Goal: Task Accomplishment & Management: Manage account settings

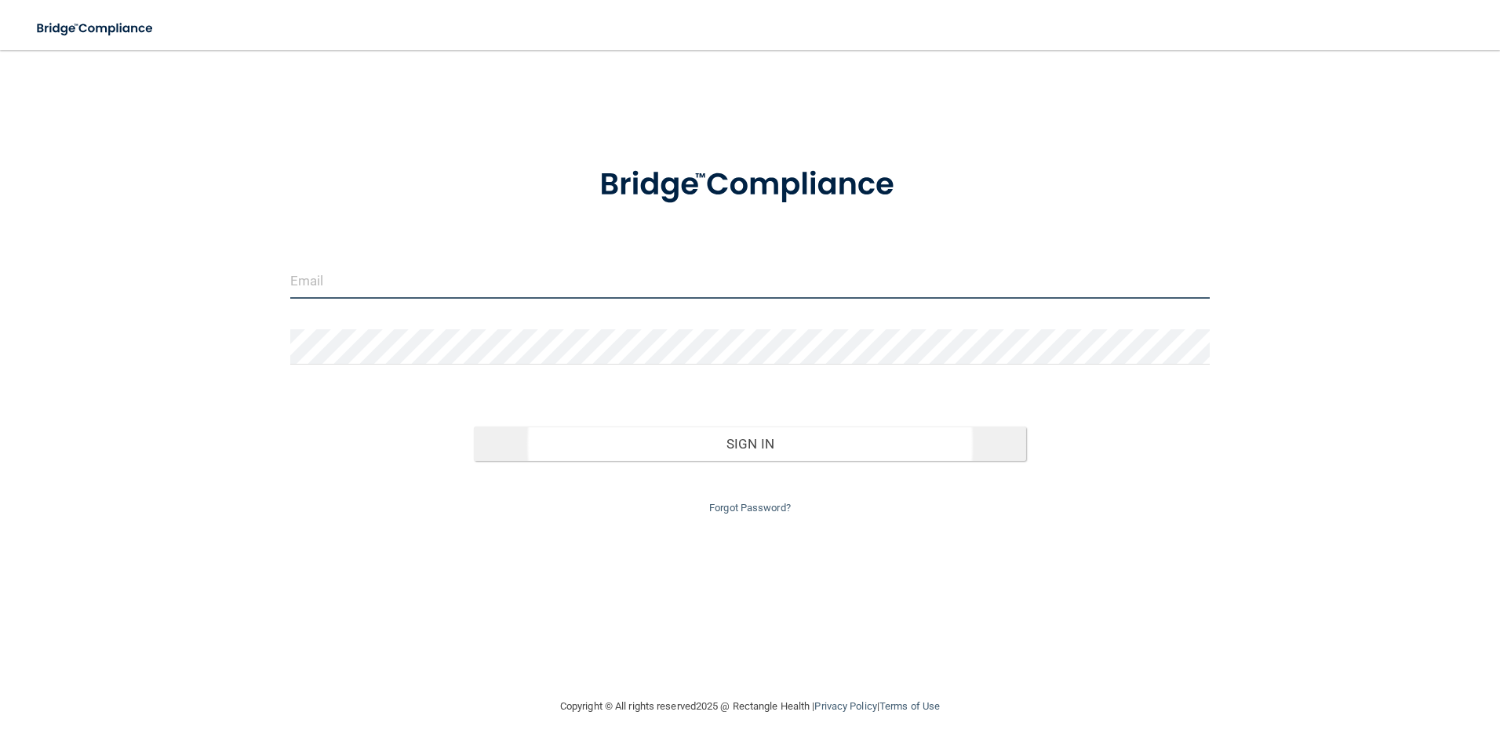
type input "[EMAIL_ADDRESS][PERSON_NAME][DOMAIN_NAME]"
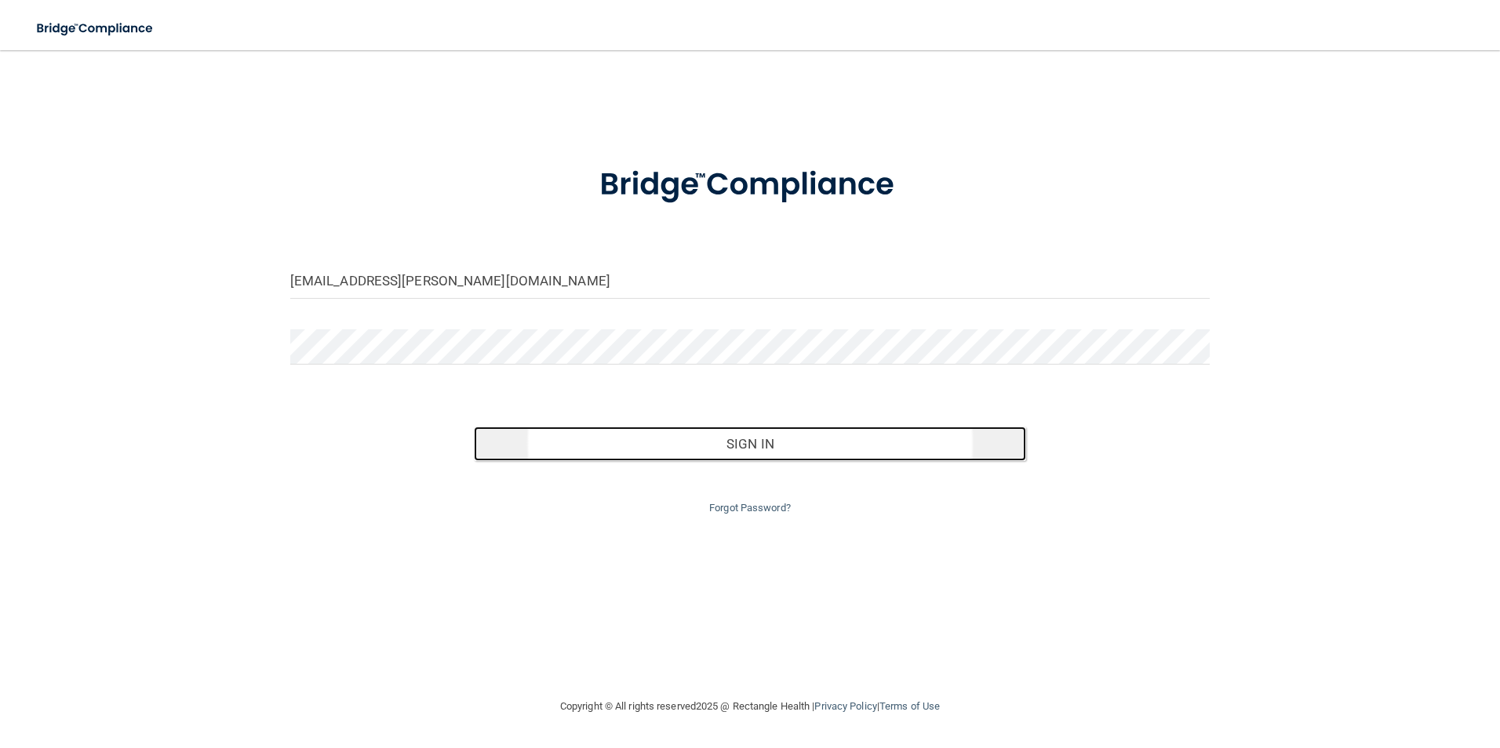
click at [657, 442] on button "Sign In" at bounding box center [750, 444] width 552 height 35
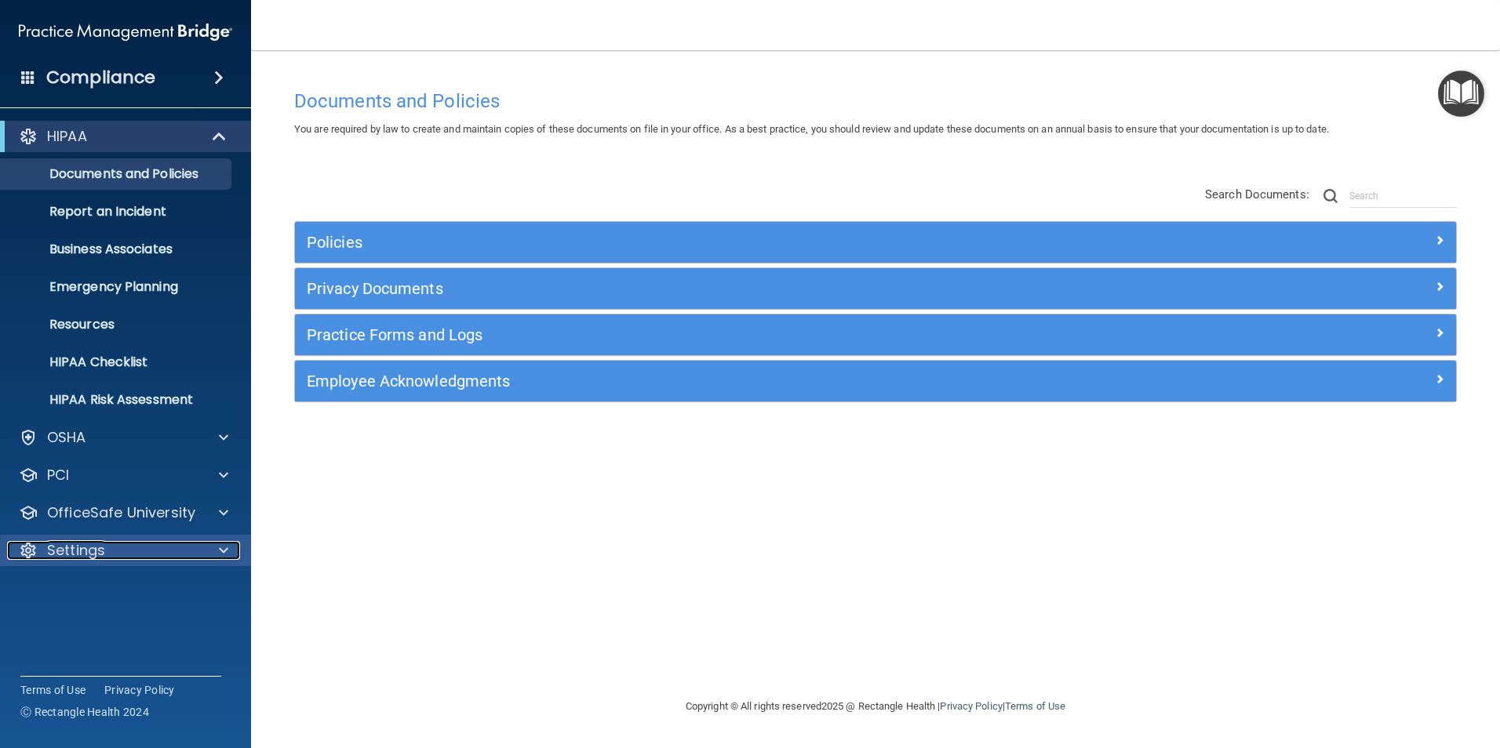
click at [154, 541] on div "Settings" at bounding box center [104, 550] width 194 height 19
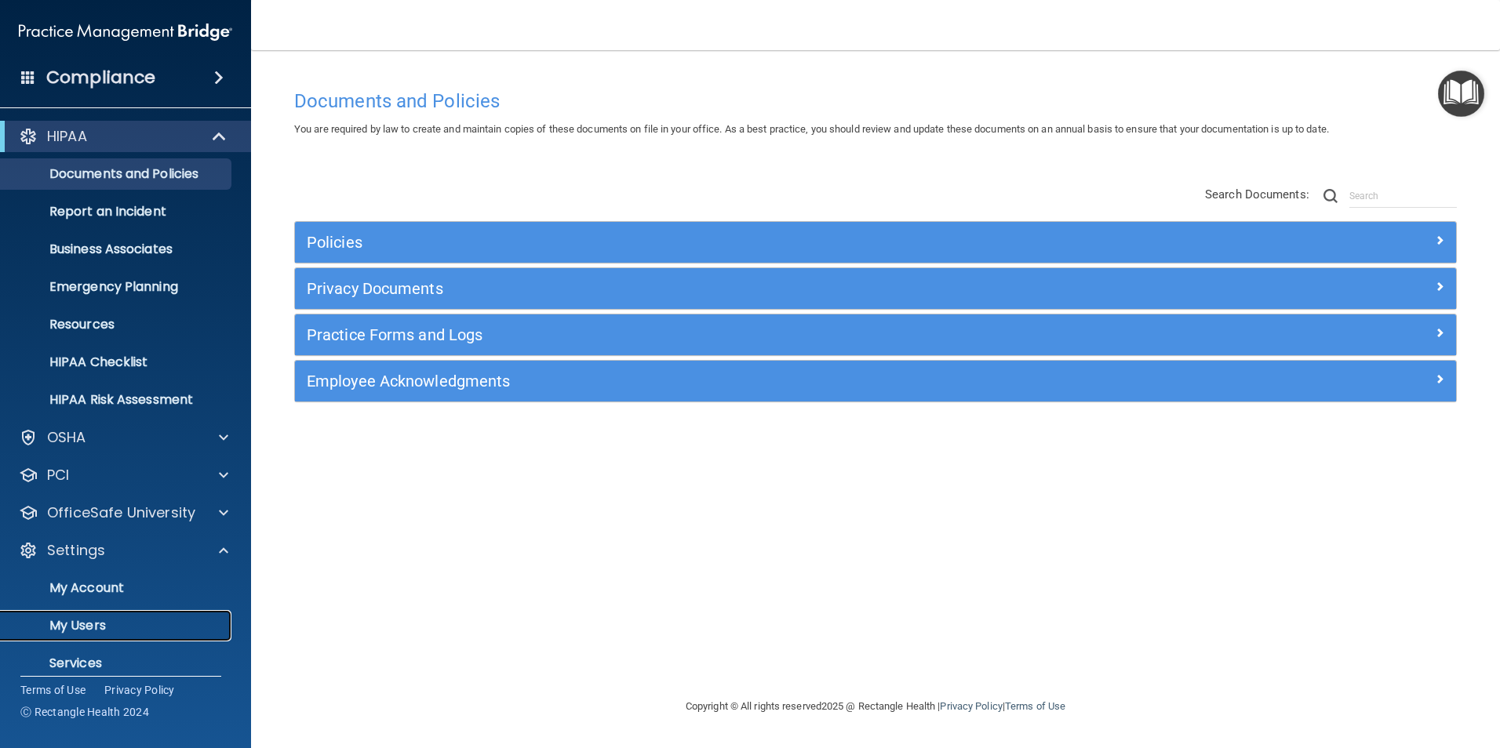
click at [131, 618] on p "My Users" at bounding box center [117, 626] width 214 height 16
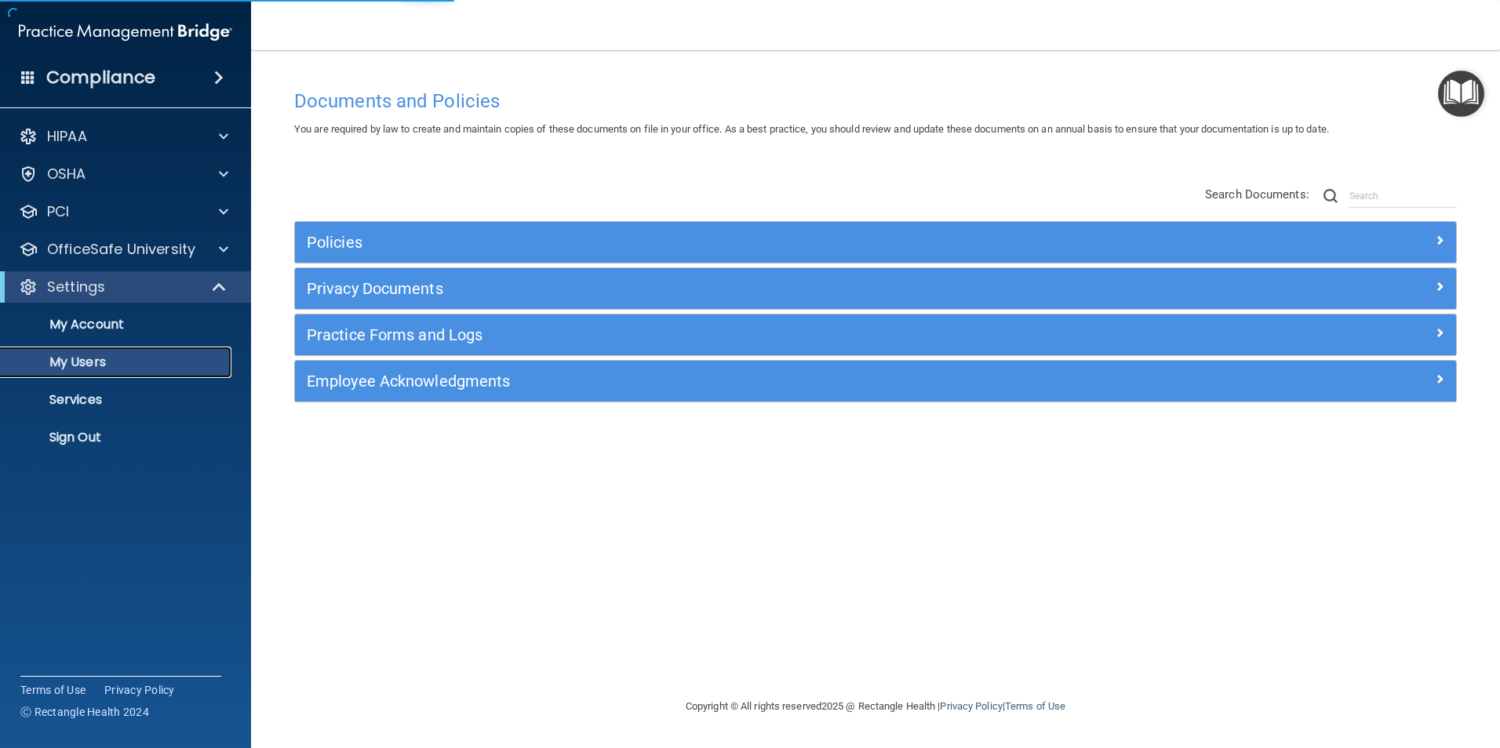
select select "20"
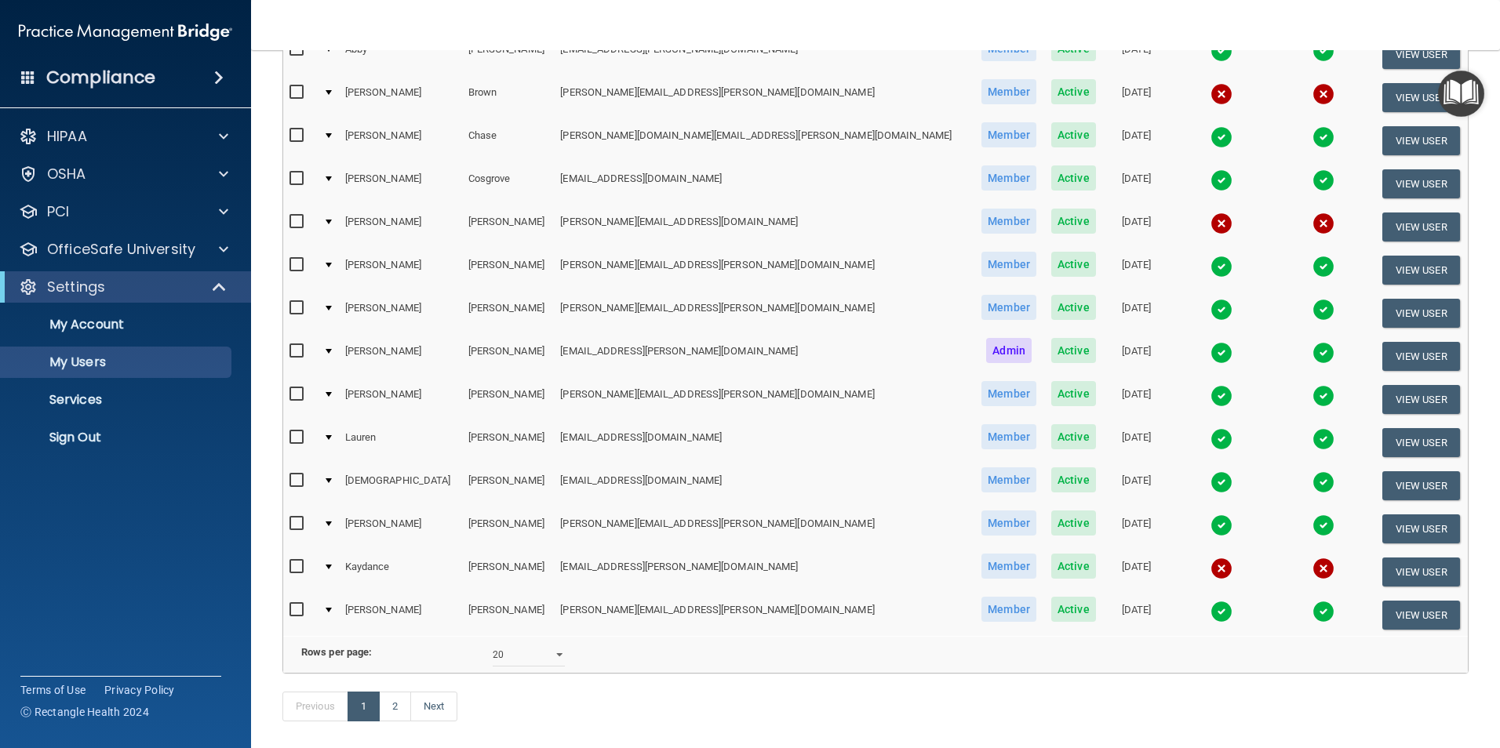
scroll to position [549, 0]
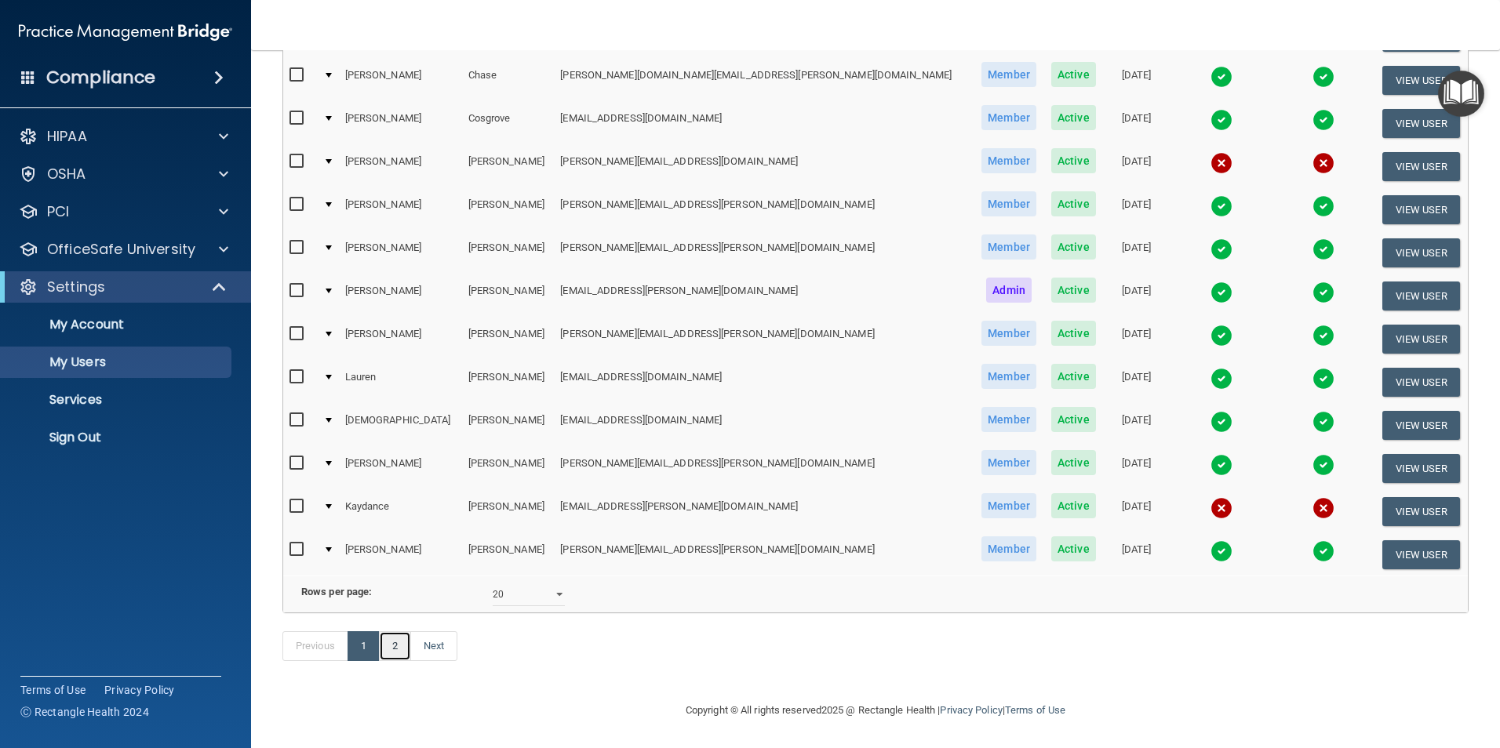
click at [395, 642] on link "2" at bounding box center [395, 646] width 32 height 30
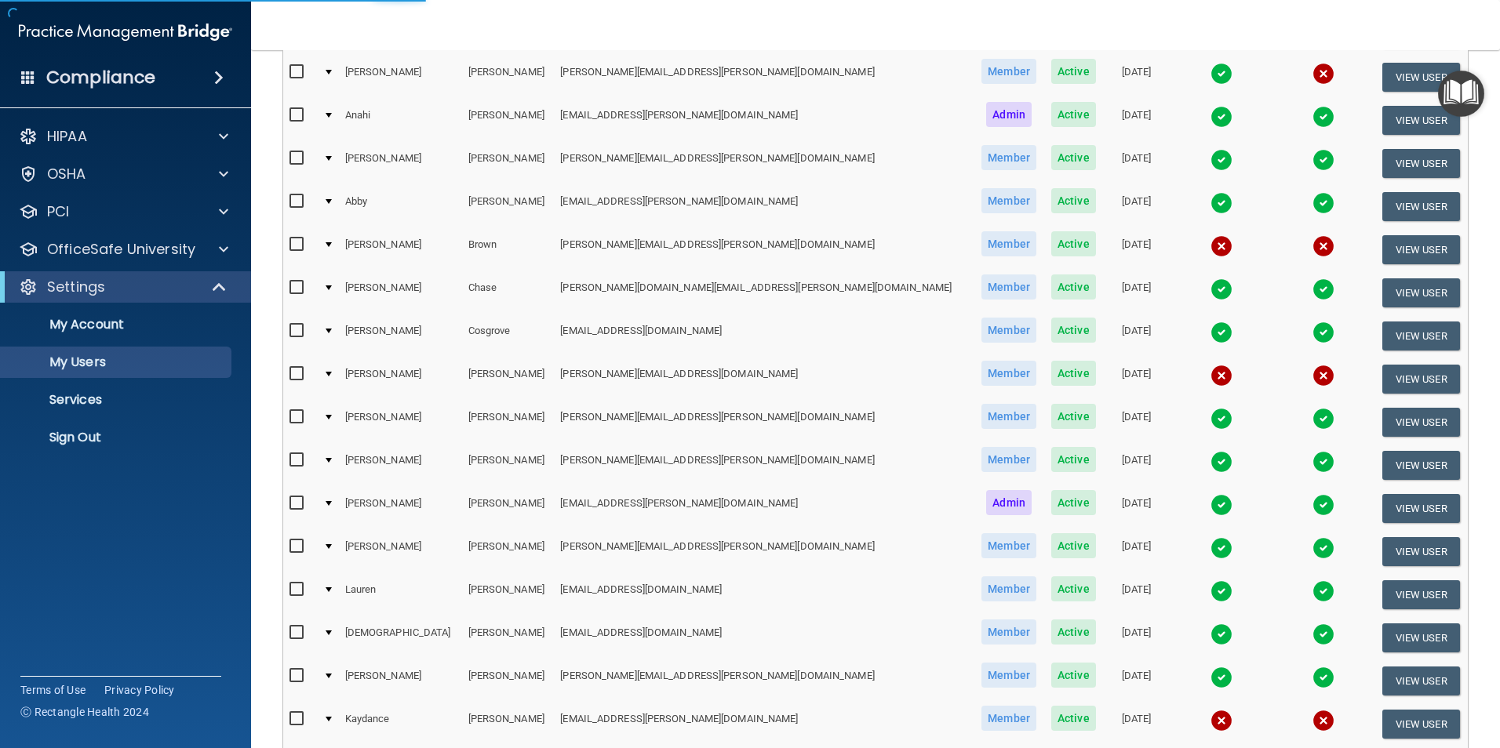
select select "20"
